Goal: Contribute content

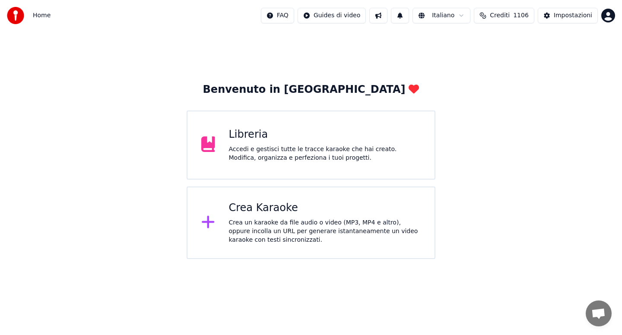
click at [261, 169] on div "Libreria Accedi e gestisci tutte le tracce karaoke che hai creato. Modifica, or…" at bounding box center [311, 145] width 249 height 69
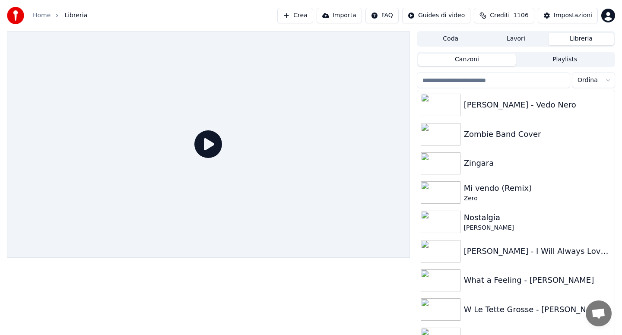
click at [41, 17] on link "Home" at bounding box center [42, 15] width 18 height 9
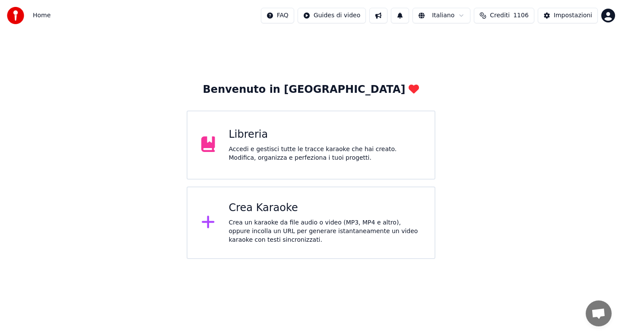
click at [252, 158] on div "Accedi e gestisci tutte le tracce karaoke che hai creato. Modifica, organizza e…" at bounding box center [325, 153] width 192 height 17
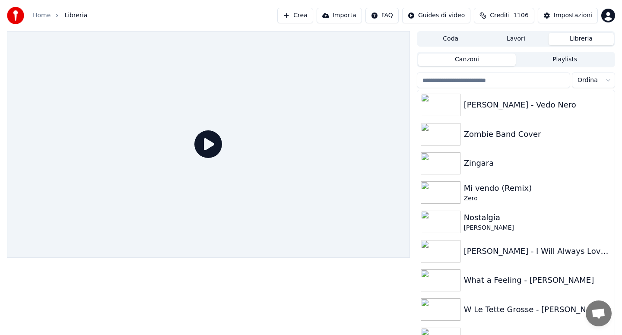
click at [45, 18] on link "Home" at bounding box center [42, 15] width 18 height 9
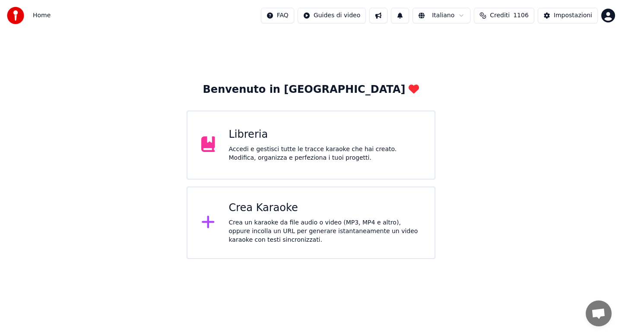
click at [268, 227] on div "Crea un karaoke da file audio o video (MP3, MP4 e altro), oppure incolla un URL…" at bounding box center [325, 232] width 192 height 26
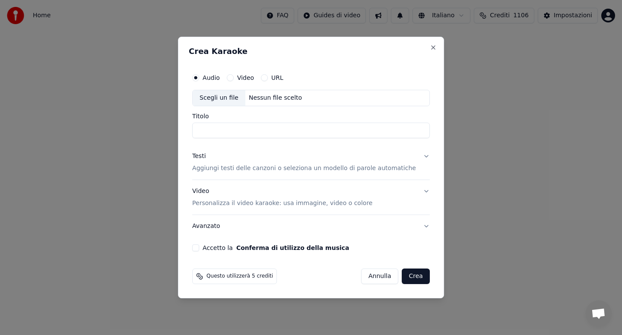
click at [220, 99] on div "Scegli un file" at bounding box center [219, 98] width 53 height 16
